Goal: Transaction & Acquisition: Register for event/course

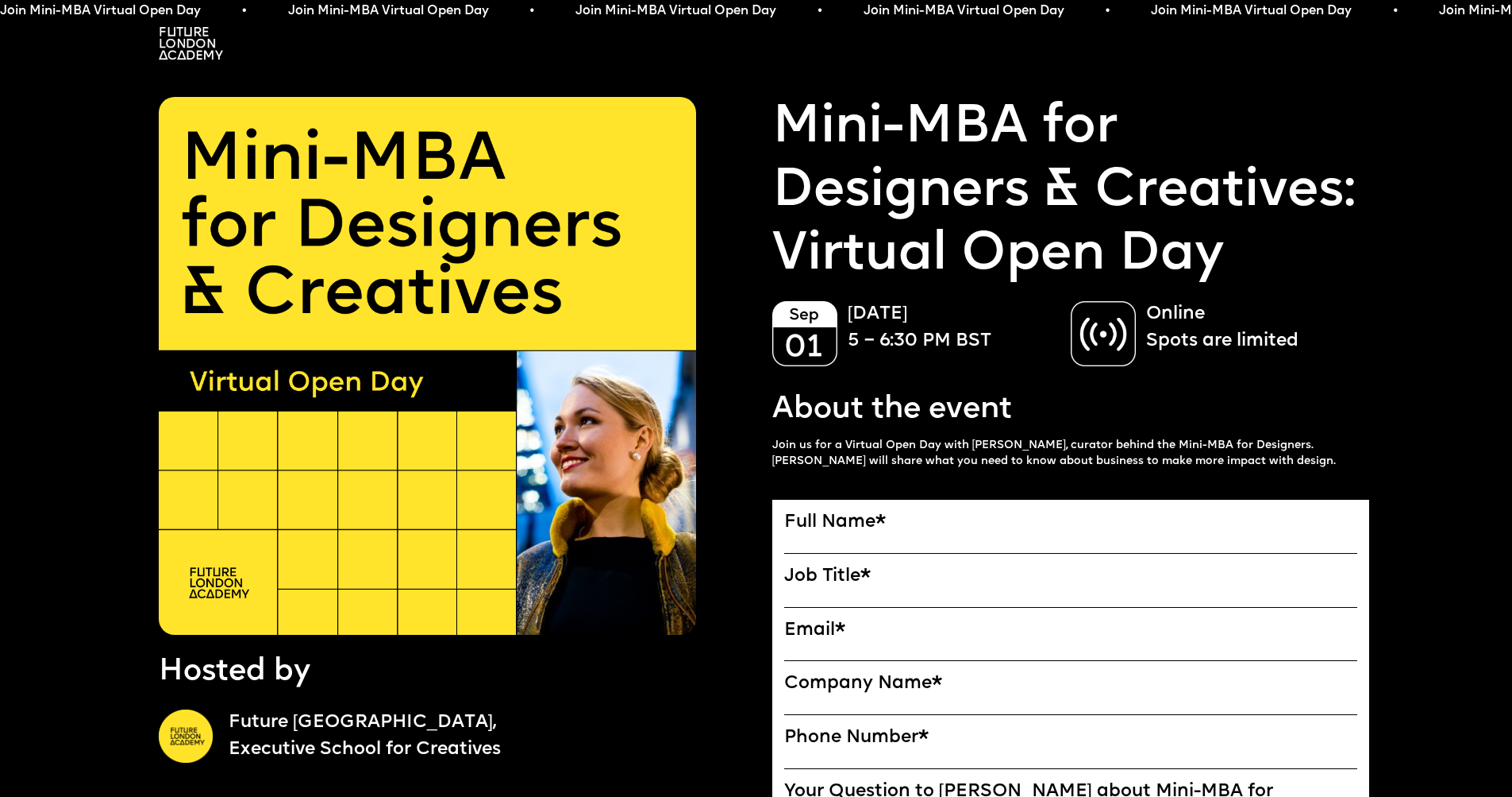
drag, startPoint x: 897, startPoint y: 431, endPoint x: 1032, endPoint y: 438, distance: 135.2
drag, startPoint x: 1014, startPoint y: 439, endPoint x: 1147, endPoint y: 441, distance: 133.0
click at [1146, 442] on p "Join us for a Virtual Open Day with [PERSON_NAME], curator behind the Mini-MBA …" at bounding box center [1071, 453] width 598 height 32
click at [1147, 441] on p "Join us for a Virtual Open Day with [PERSON_NAME], curator behind the Mini-MBA …" at bounding box center [1071, 453] width 598 height 32
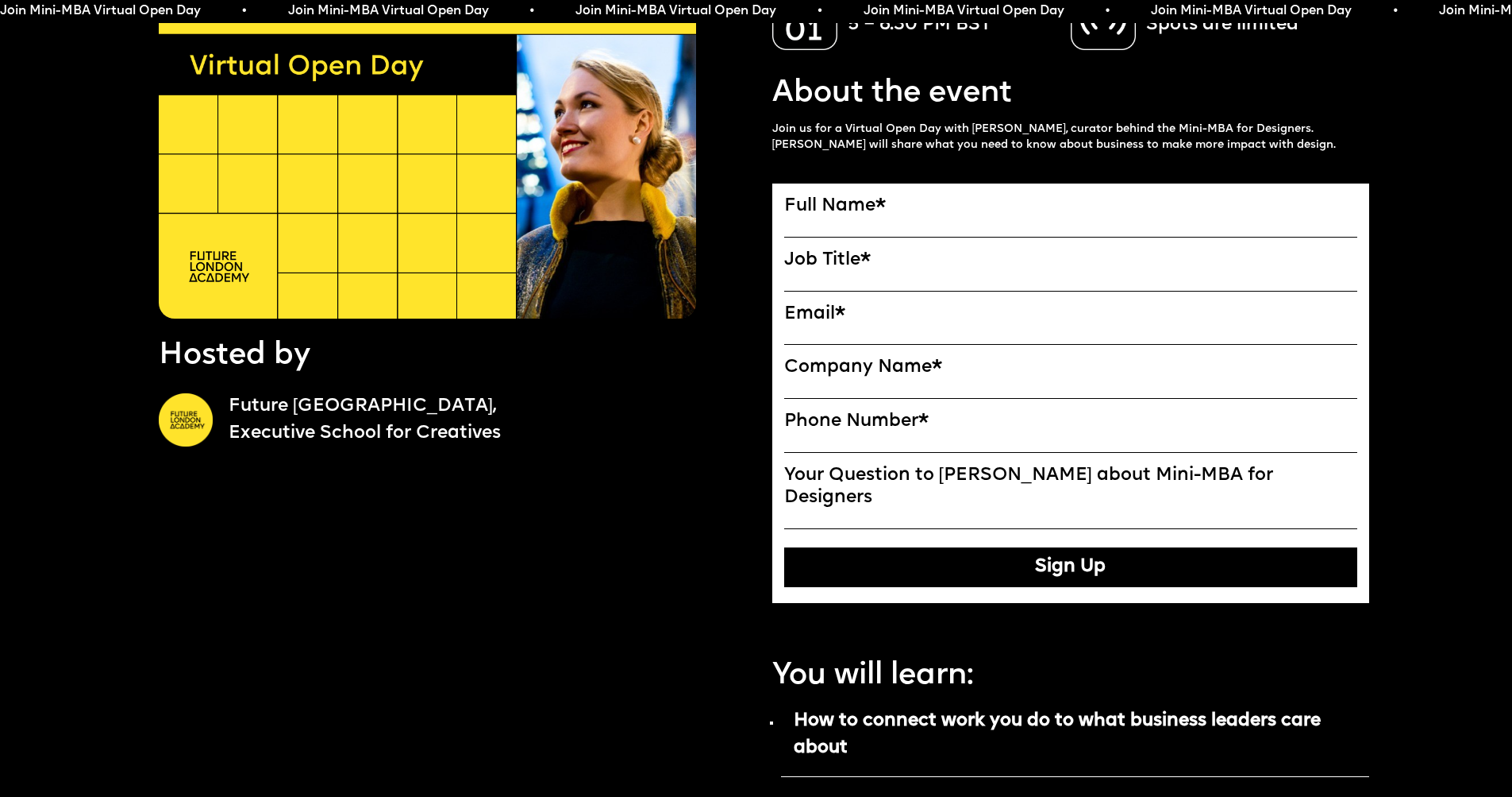
scroll to position [343, 0]
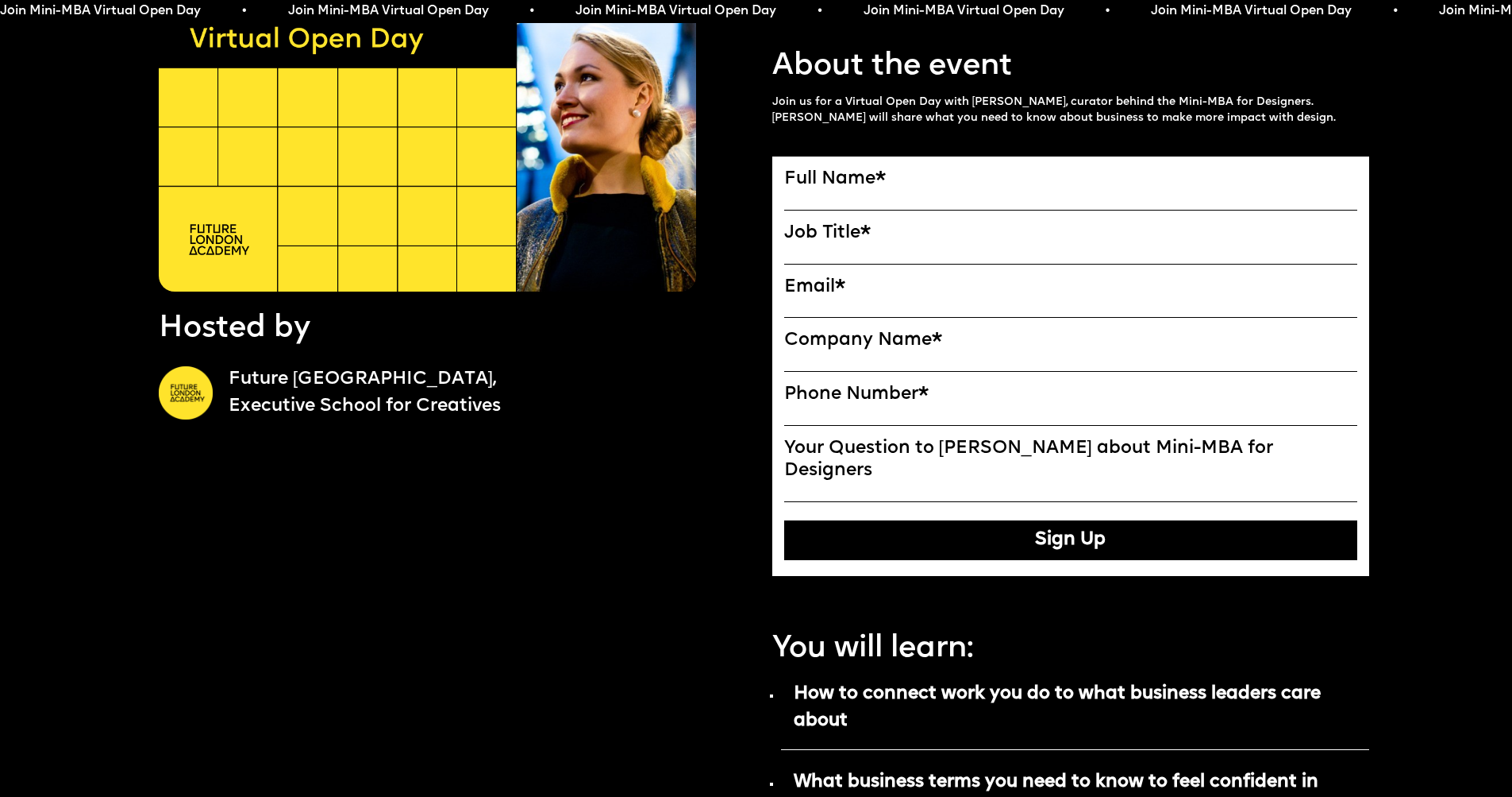
click at [892, 185] on label "Full Name *" at bounding box center [1071, 179] width 574 height 21
click at [0, 0] on input "Full Name" at bounding box center [0, 0] width 0 height 0
type input "**********"
type input "*"
type input "**********"
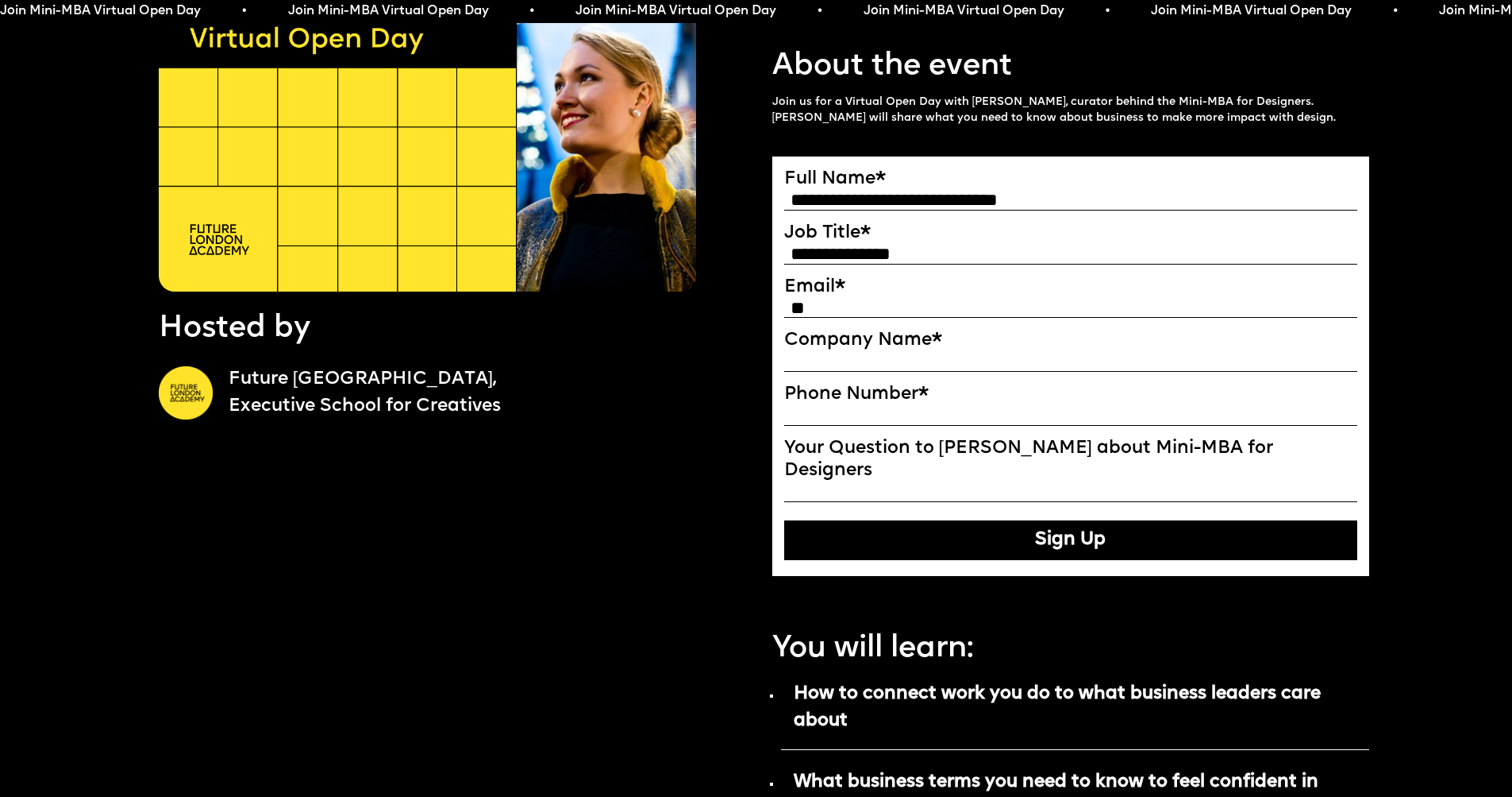
type input "*"
type input "**********"
click at [995, 349] on label "Company Name *" at bounding box center [1071, 341] width 574 height 21
click at [0, 0] on input "Company Name" at bounding box center [0, 0] width 0 height 0
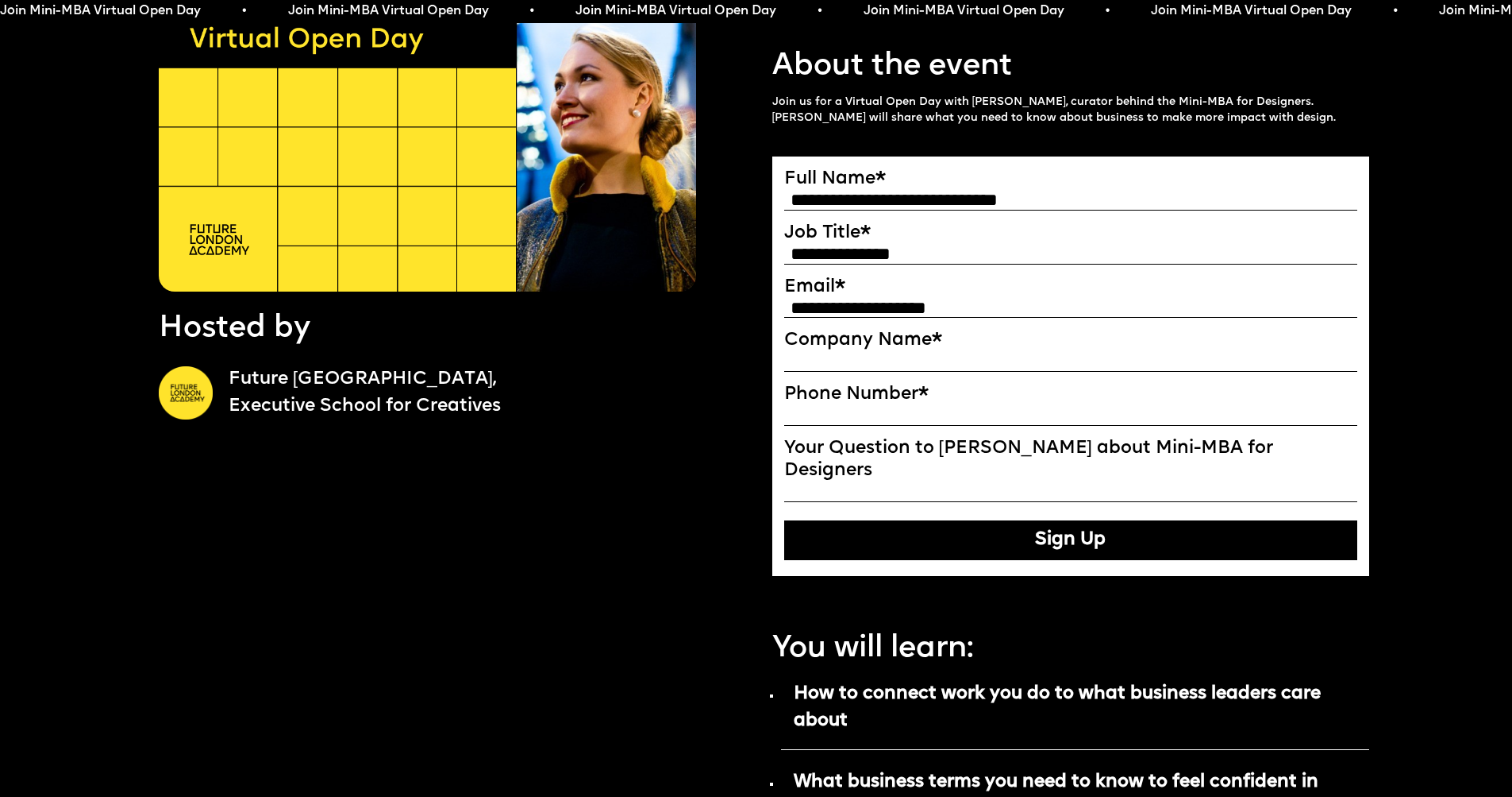
click at [1001, 354] on div "Company Name *" at bounding box center [1071, 353] width 574 height 46
click at [997, 354] on div at bounding box center [1071, 364] width 574 height 24
type input "**********"
type input "*"
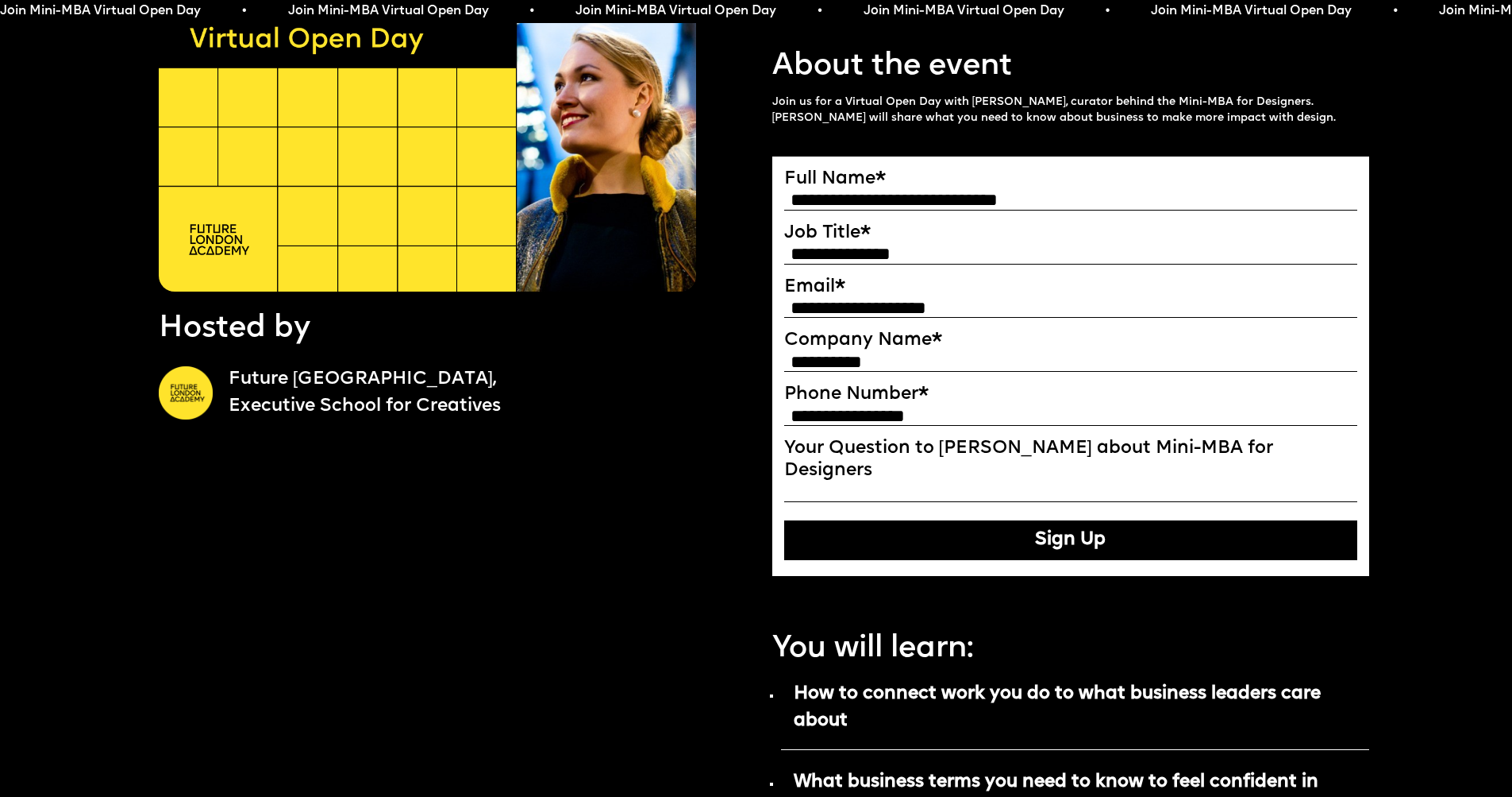
type input "**********"
click at [1061, 521] on button "Sign Up" at bounding box center [1071, 540] width 574 height 40
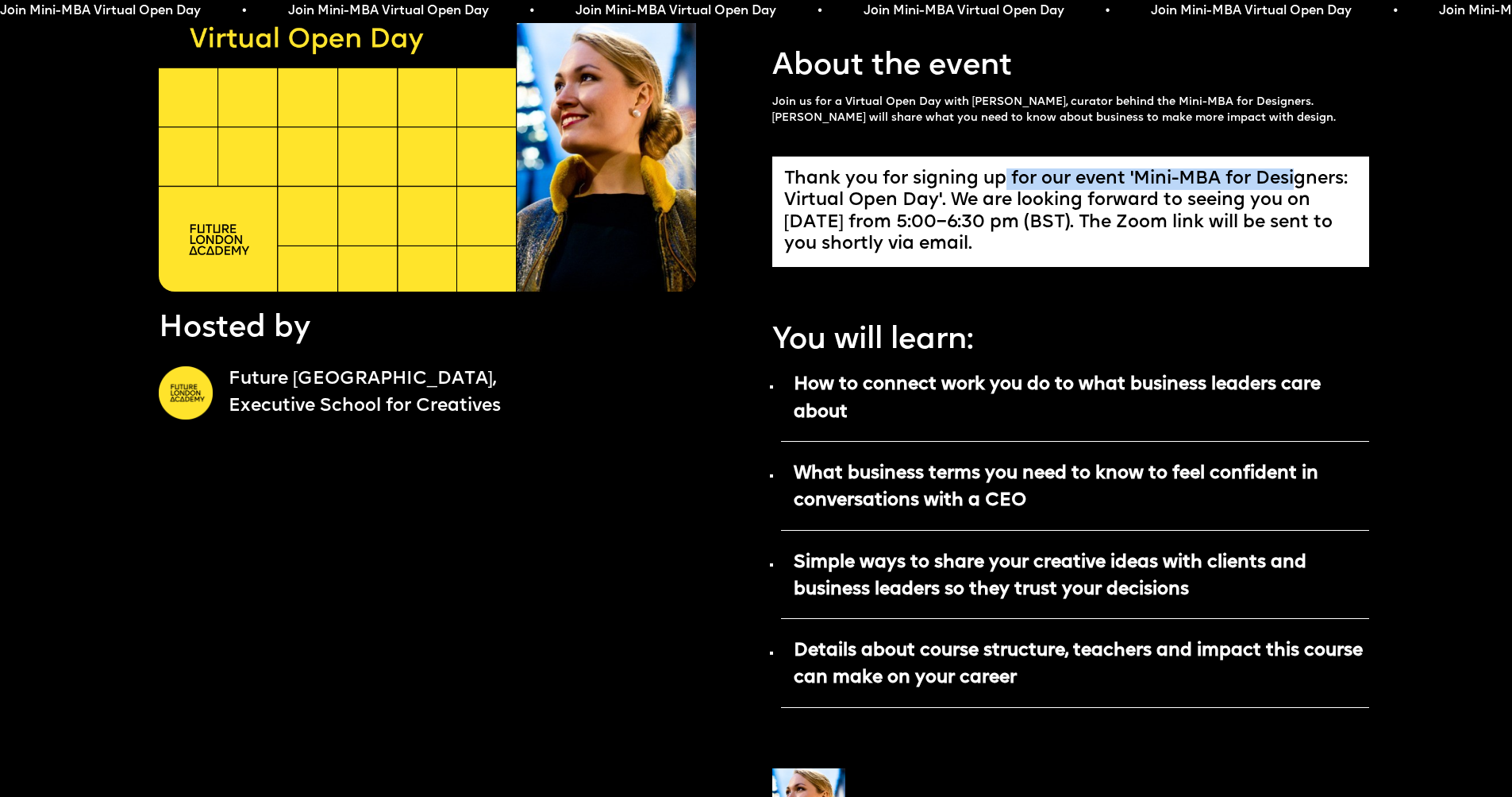
drag, startPoint x: 1014, startPoint y: 178, endPoint x: 1300, endPoint y: 176, distance: 286.0
click at [1300, 176] on div "Thank you for signing up for our event 'Mini-MBA for Designers: Virtual Open Da…" at bounding box center [1071, 212] width 574 height 88
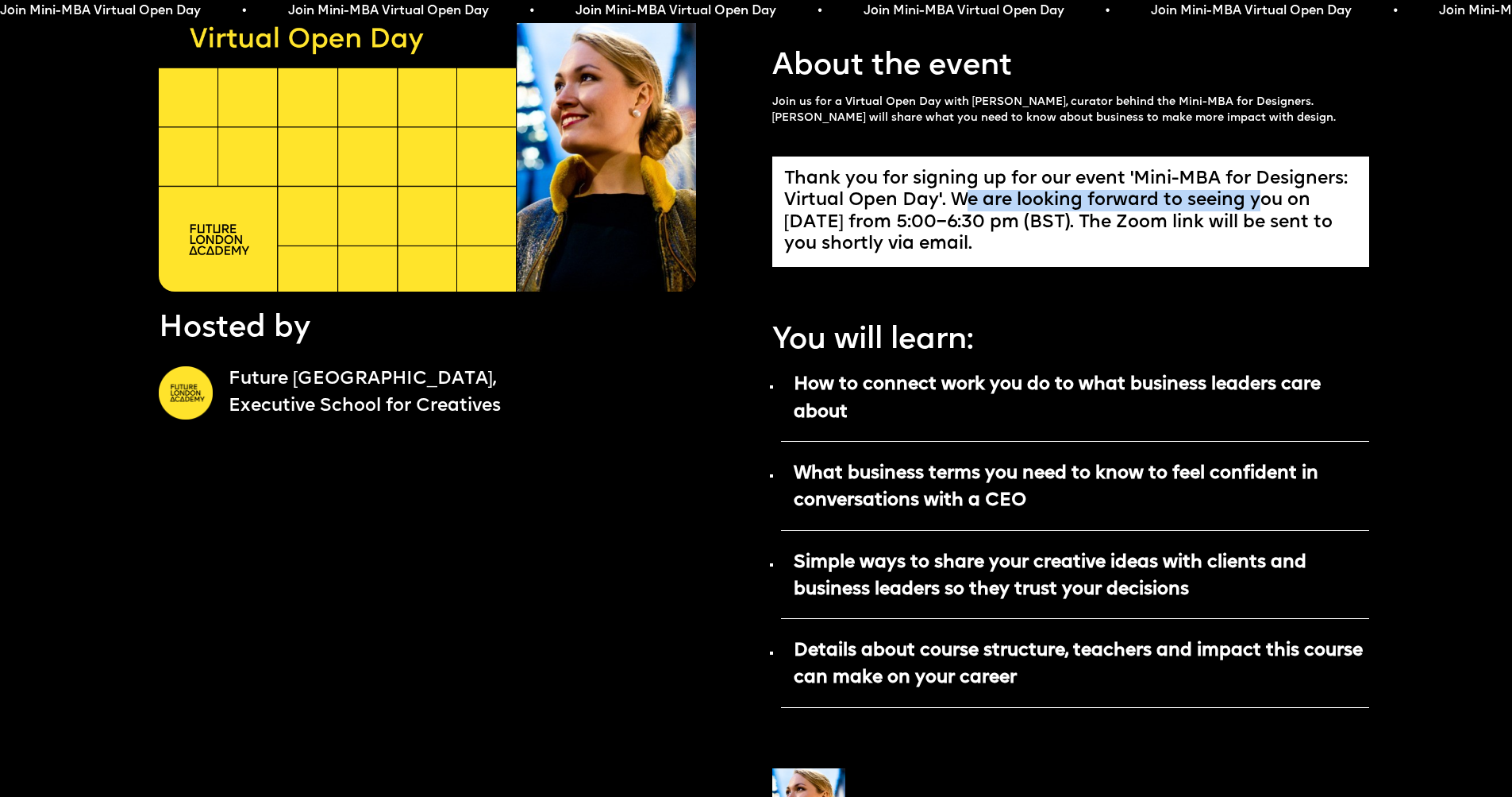
drag, startPoint x: 1047, startPoint y: 193, endPoint x: 1293, endPoint y: 194, distance: 246.0
click at [1284, 193] on div "Thank you for signing up for our event 'Mini-MBA for Designers: Virtual Open Da…" at bounding box center [1071, 212] width 574 height 88
click at [1294, 195] on div "Thank you for signing up for our event 'Mini-MBA for Designers: Virtual Open Da…" at bounding box center [1071, 212] width 574 height 88
drag, startPoint x: 959, startPoint y: 221, endPoint x: 1326, endPoint y: 223, distance: 367.0
click at [1314, 223] on div "Thank you for signing up for our event 'Mini-MBA for Designers: Virtual Open Da…" at bounding box center [1071, 212] width 574 height 88
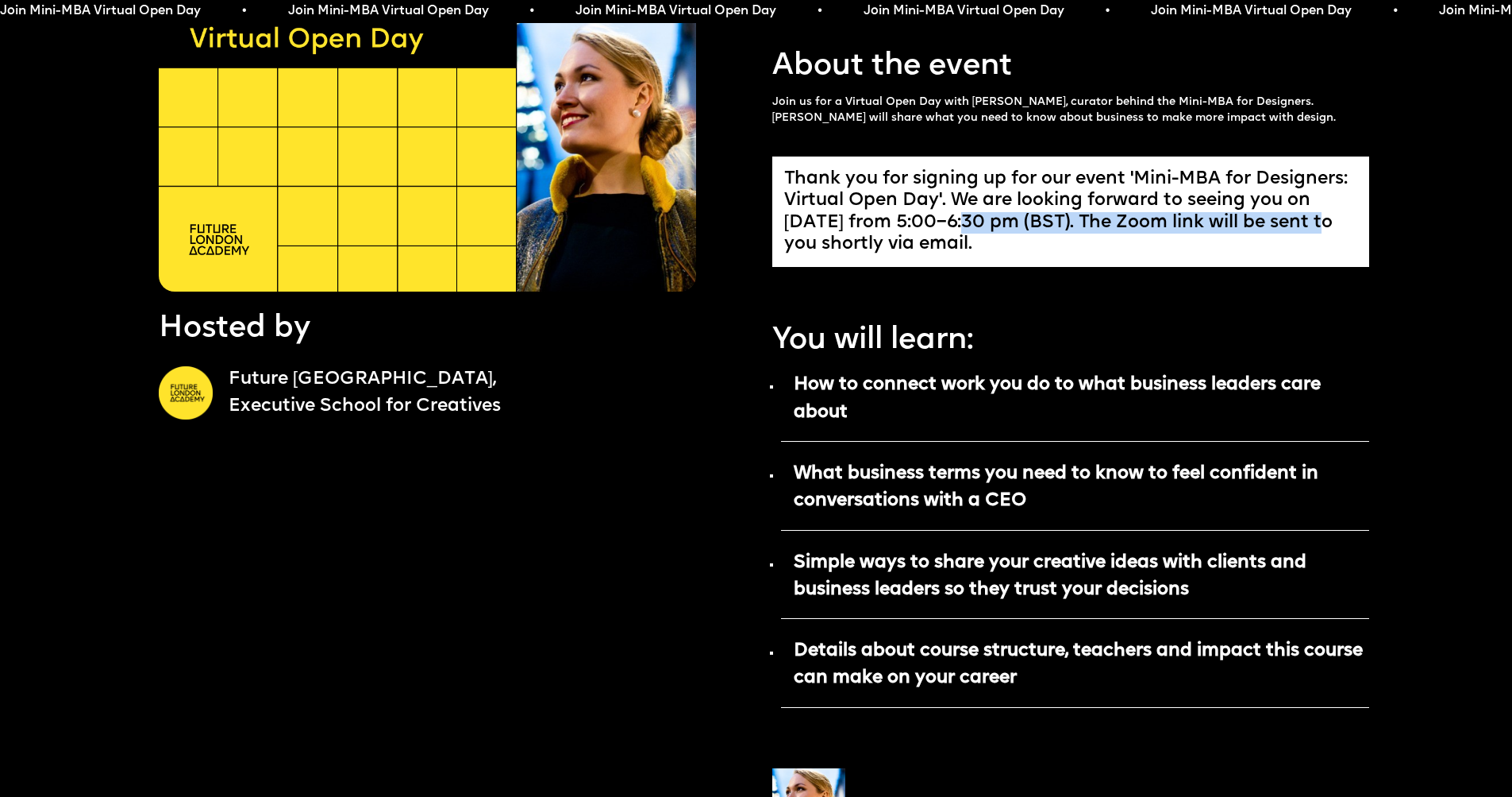
click at [971, 215] on div "Thank you for signing up for our event 'Mini-MBA for Designers: Virtual Open Da…" at bounding box center [1071, 212] width 574 height 88
click at [1094, 472] on strong "What business terms you need to know to feel confident in conversations with a …" at bounding box center [1057, 487] width 525 height 45
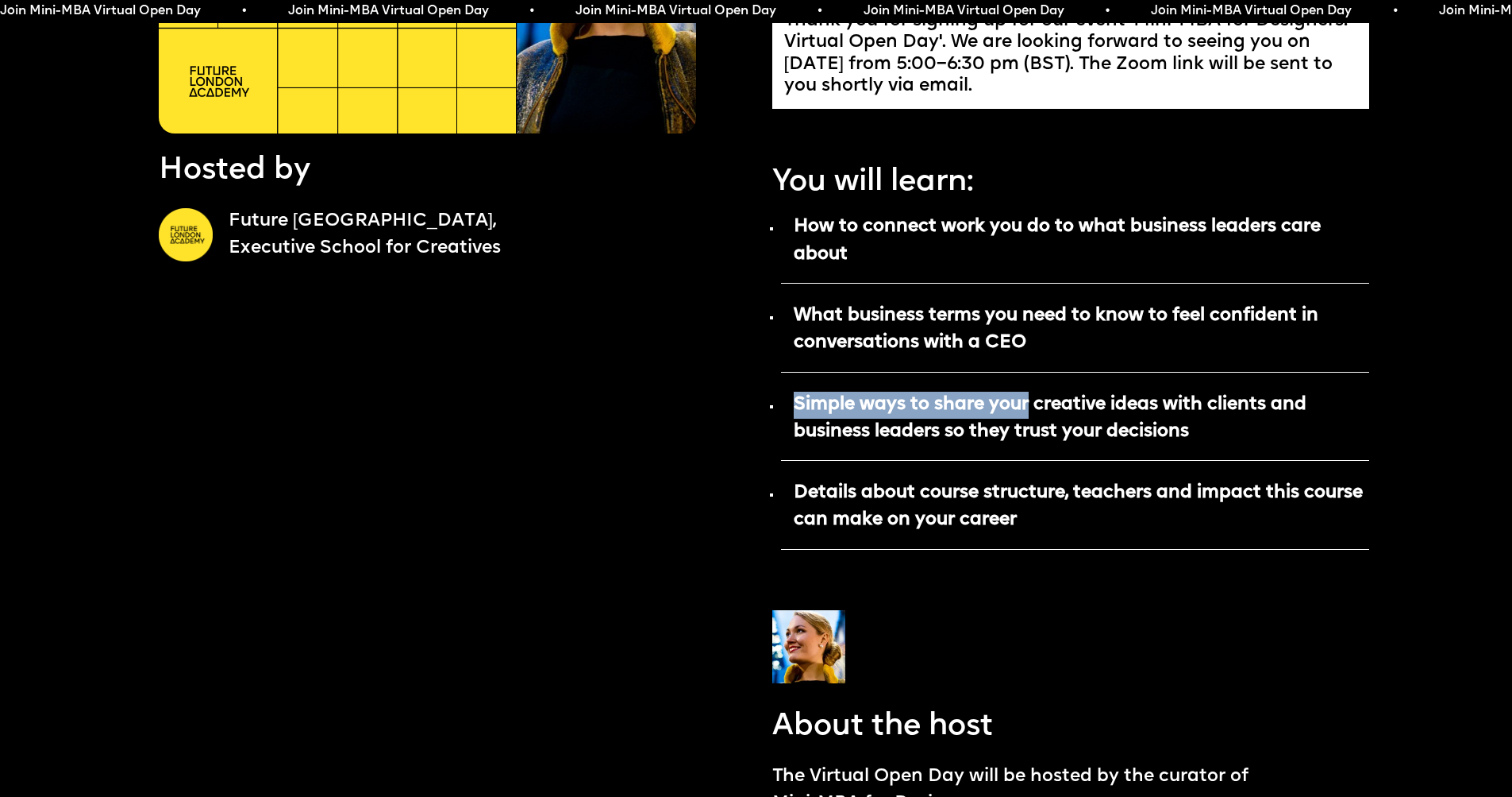
drag, startPoint x: 868, startPoint y: 392, endPoint x: 1053, endPoint y: 405, distance: 185.5
click at [1047, 405] on p "Simple ways to share your creative ideas with clients and business leaders so t…" at bounding box center [1075, 424] width 589 height 74
click at [1053, 405] on strong "Simple ways to share your creative ideas with clients and business leaders so t…" at bounding box center [1050, 418] width 513 height 45
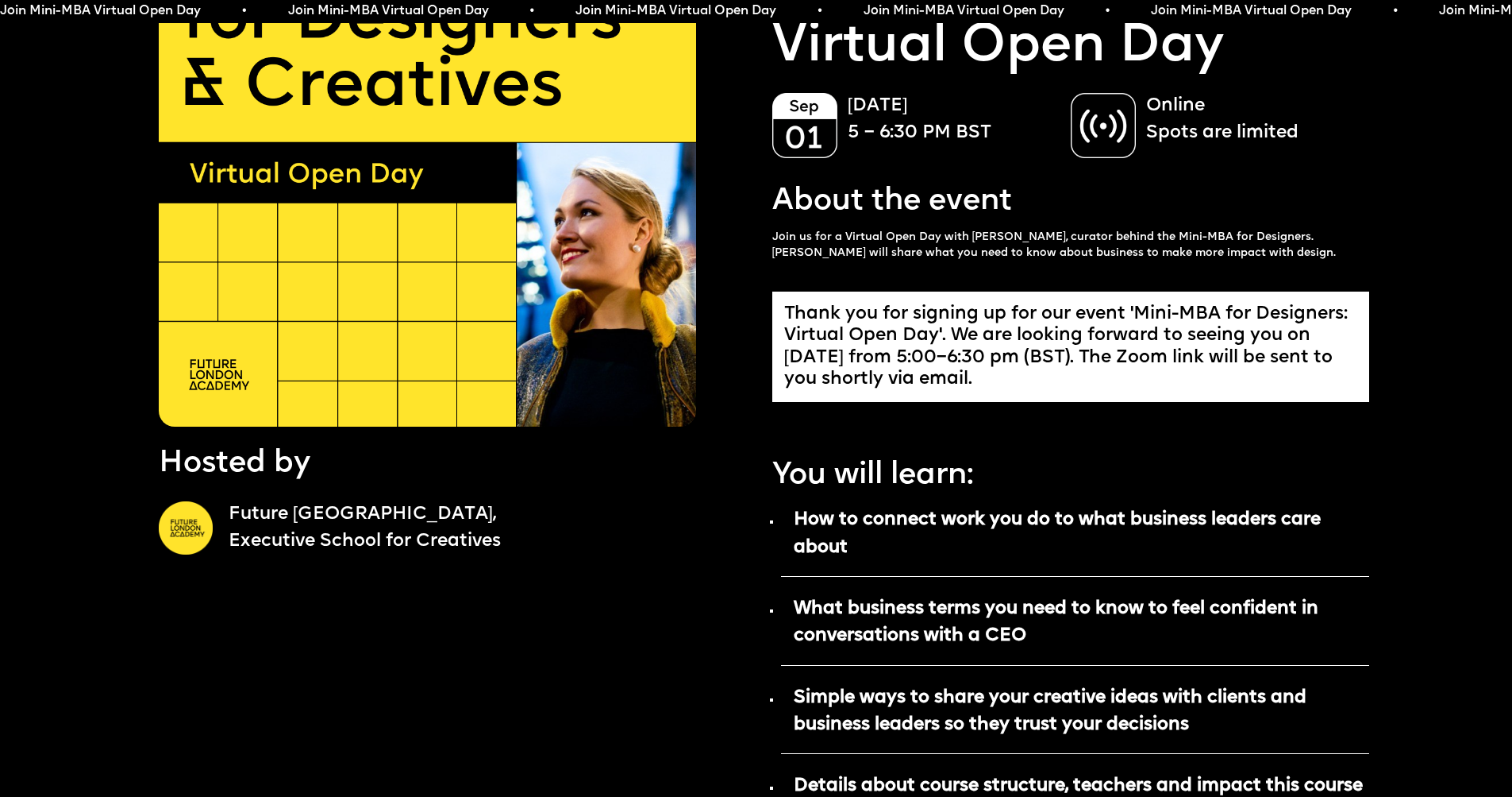
scroll to position [202, 0]
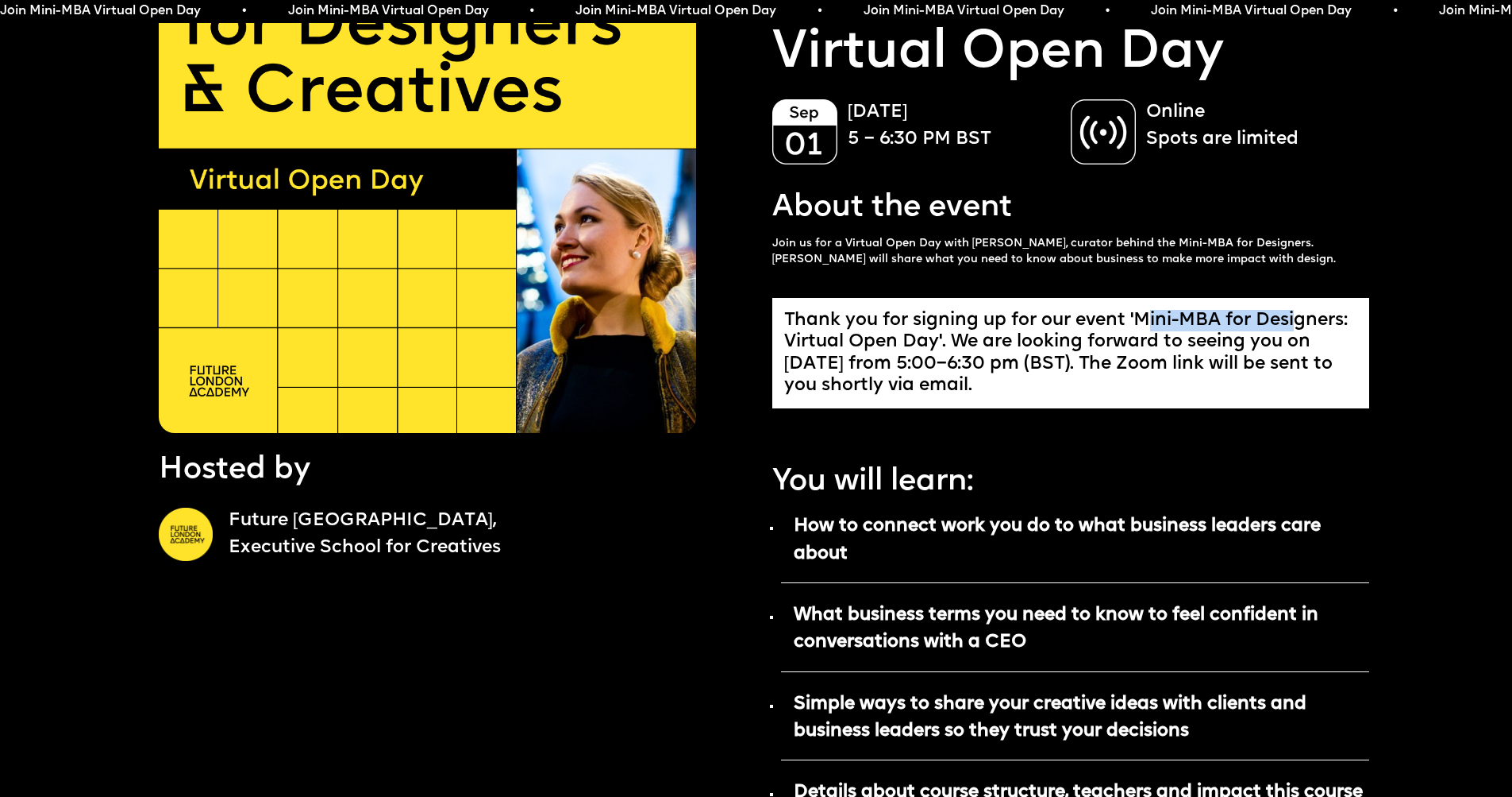
drag, startPoint x: 1155, startPoint y: 312, endPoint x: 1311, endPoint y: 319, distance: 156.2
click at [1308, 319] on div "Thank you for signing up for our event 'Mini-MBA for Designers: Virtual Open Da…" at bounding box center [1071, 354] width 574 height 88
click at [1311, 319] on div "Thank you for signing up for our event 'Mini-MBA for Designers: Virtual Open Da…" at bounding box center [1071, 354] width 574 height 88
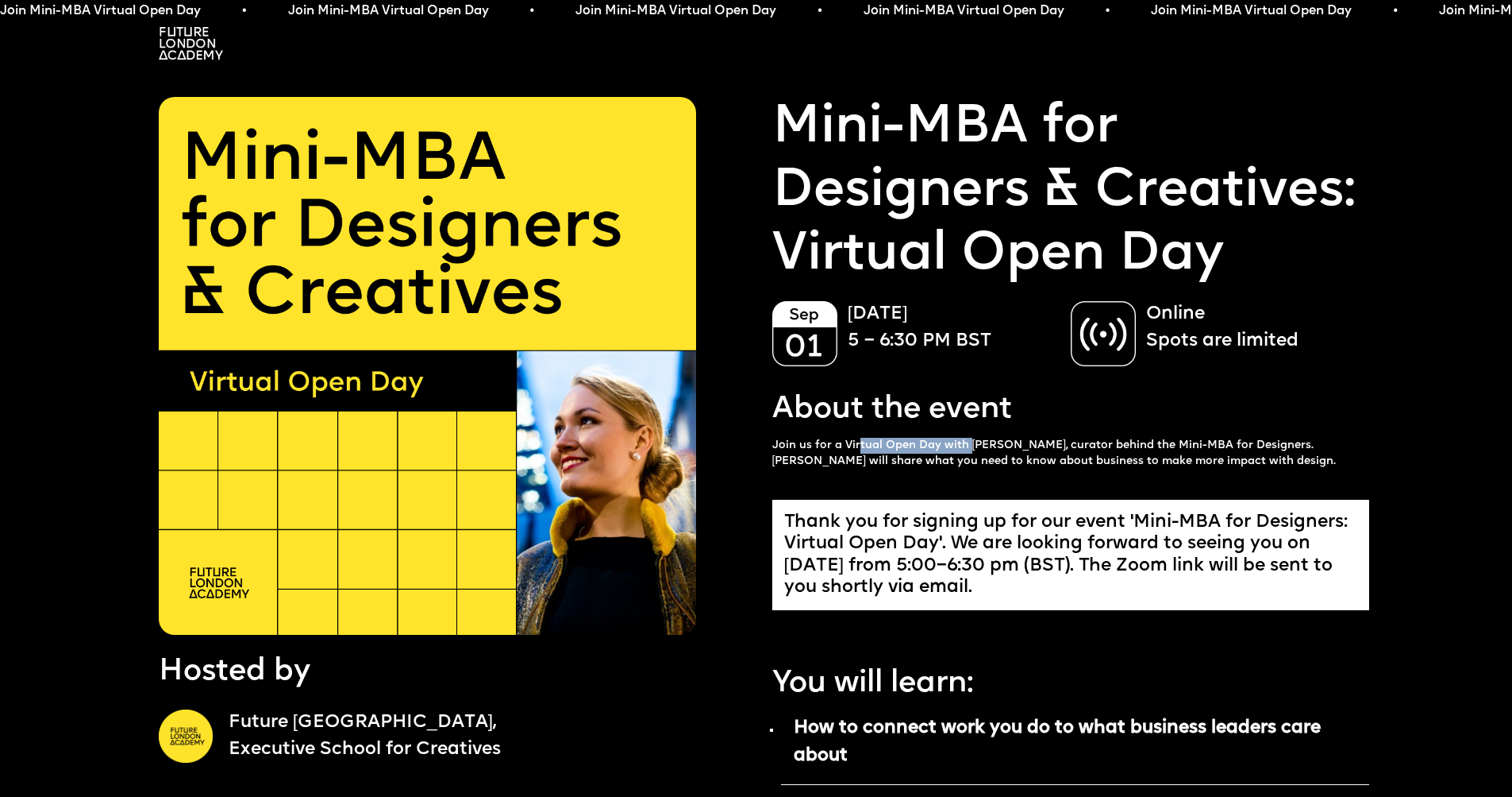
drag, startPoint x: 916, startPoint y: 439, endPoint x: 966, endPoint y: 438, distance: 50.0
click at [966, 438] on p "Join us for a Virtual Open Day with [PERSON_NAME], curator behind the Mini-MBA …" at bounding box center [1071, 453] width 598 height 32
click at [972, 438] on p "Join us for a Virtual Open Day with [PERSON_NAME], curator behind the Mini-MBA …" at bounding box center [1071, 453] width 598 height 32
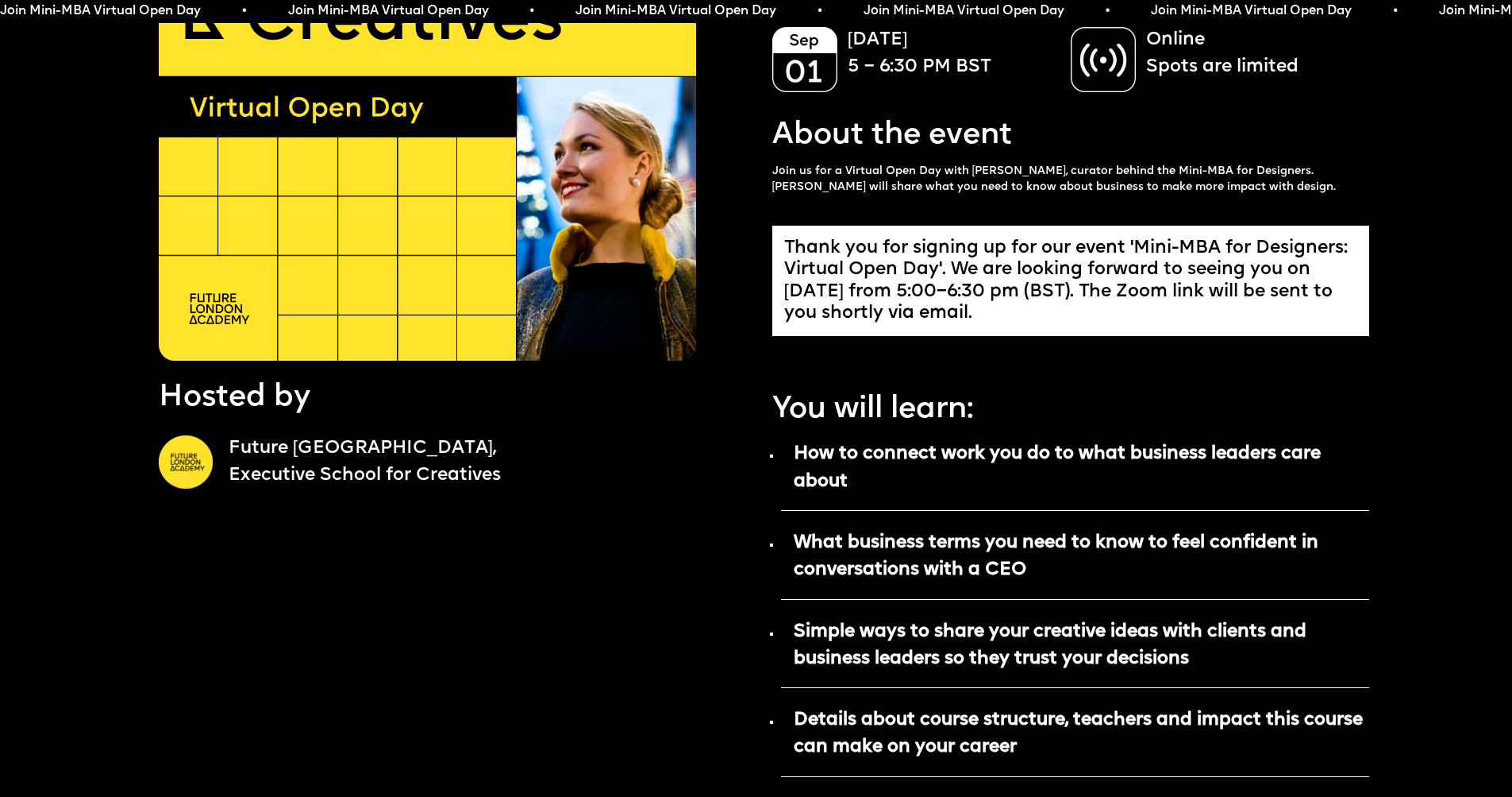
scroll to position [329, 0]
